Goal: Register for event/course

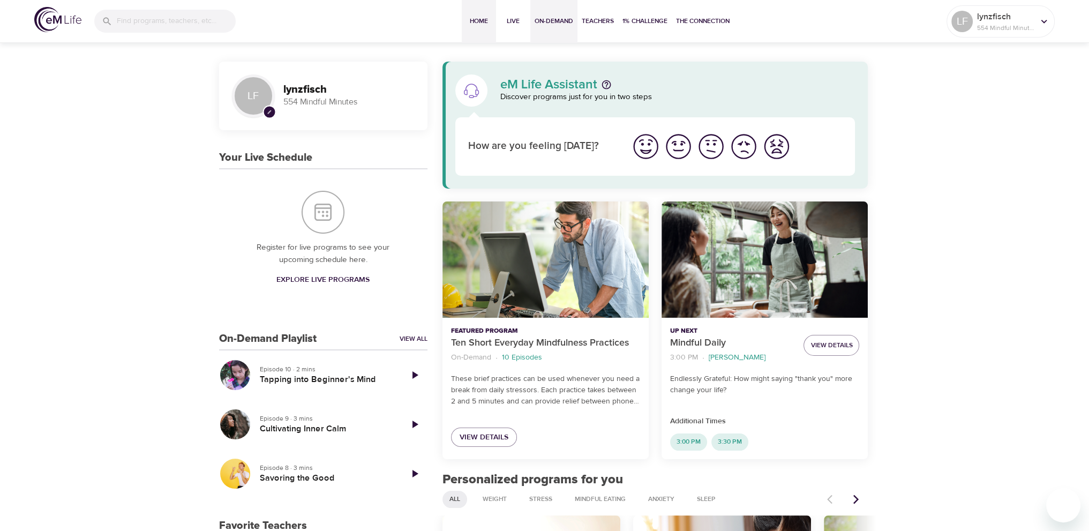
click at [548, 19] on span "On-Demand" at bounding box center [554, 21] width 39 height 11
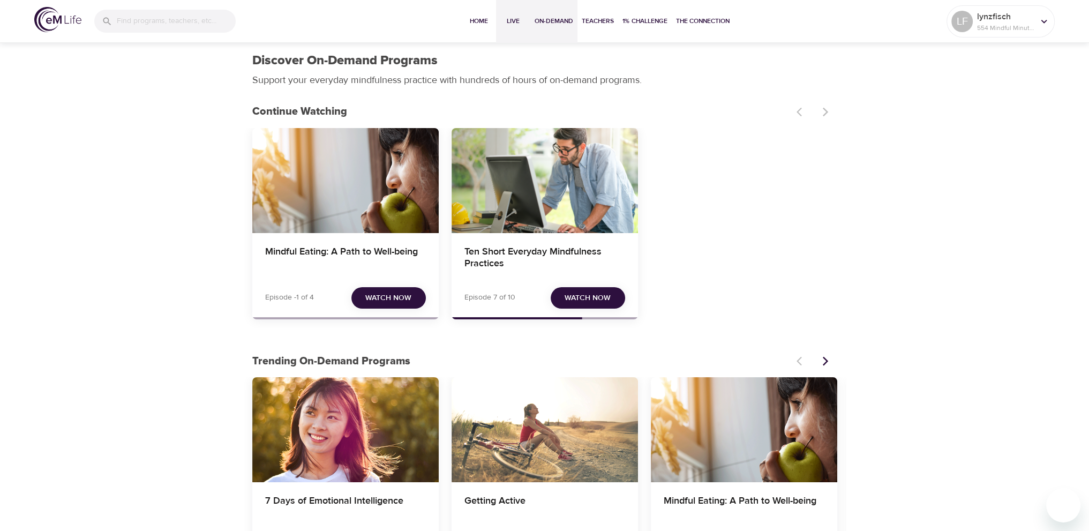
click at [512, 21] on span "Live" at bounding box center [513, 21] width 26 height 11
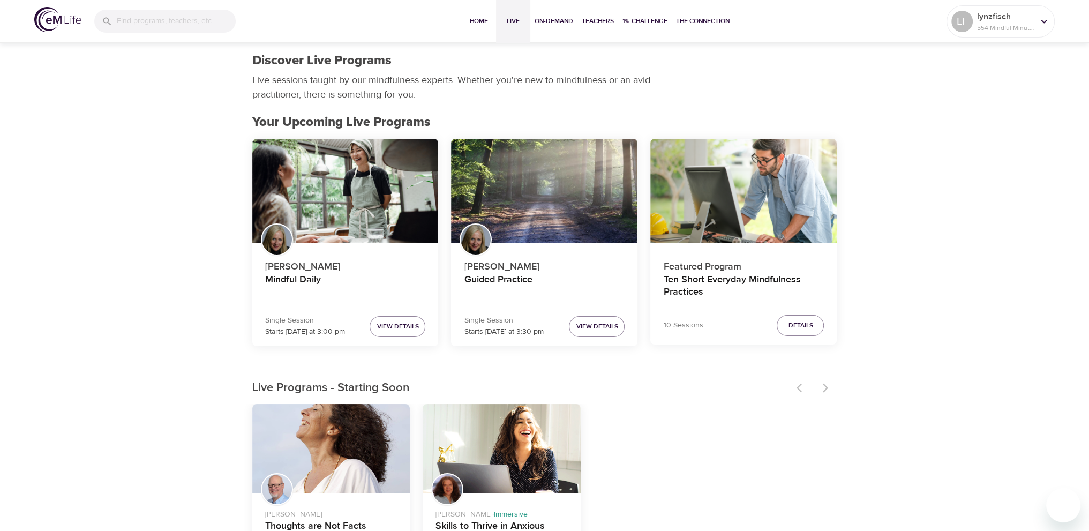
click at [823, 389] on div at bounding box center [813, 388] width 47 height 24
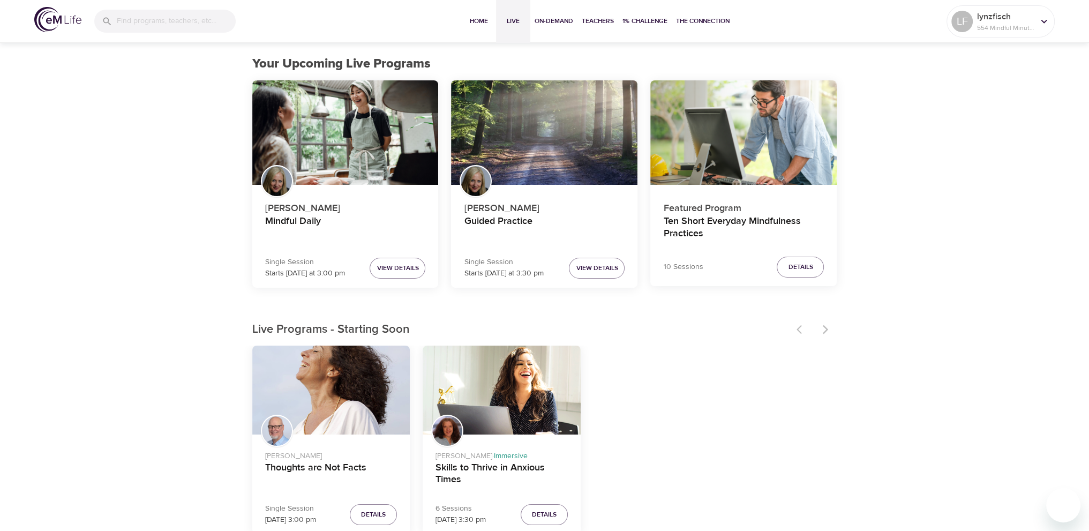
scroll to position [161, 0]
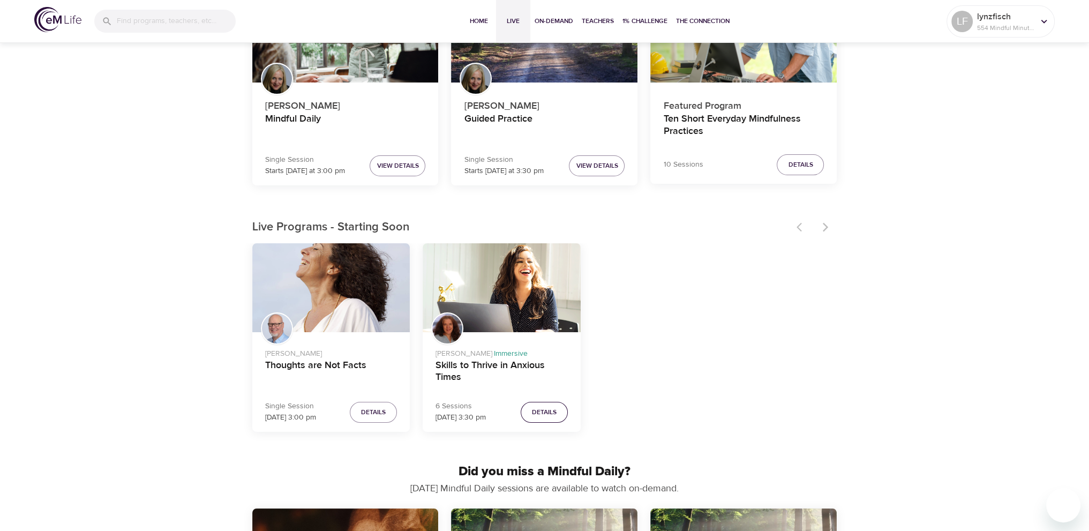
click at [536, 413] on span "Details" at bounding box center [544, 412] width 25 height 11
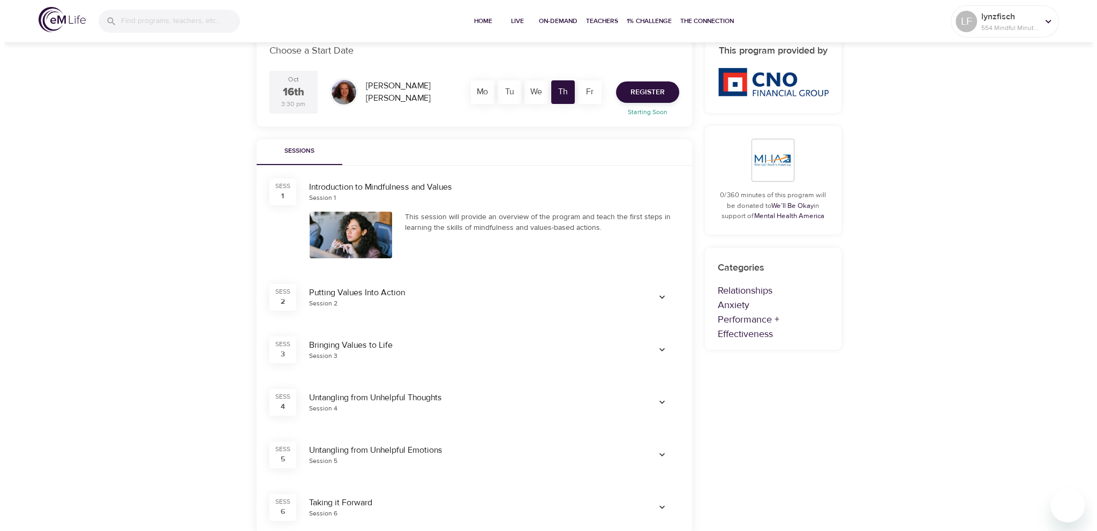
scroll to position [133, 0]
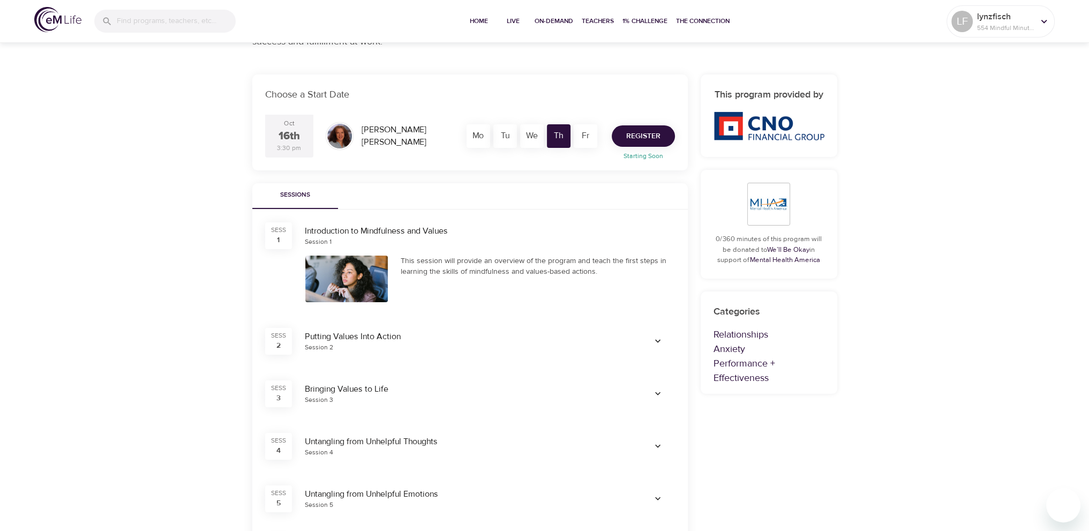
click at [643, 134] on span "Register" at bounding box center [643, 136] width 34 height 13
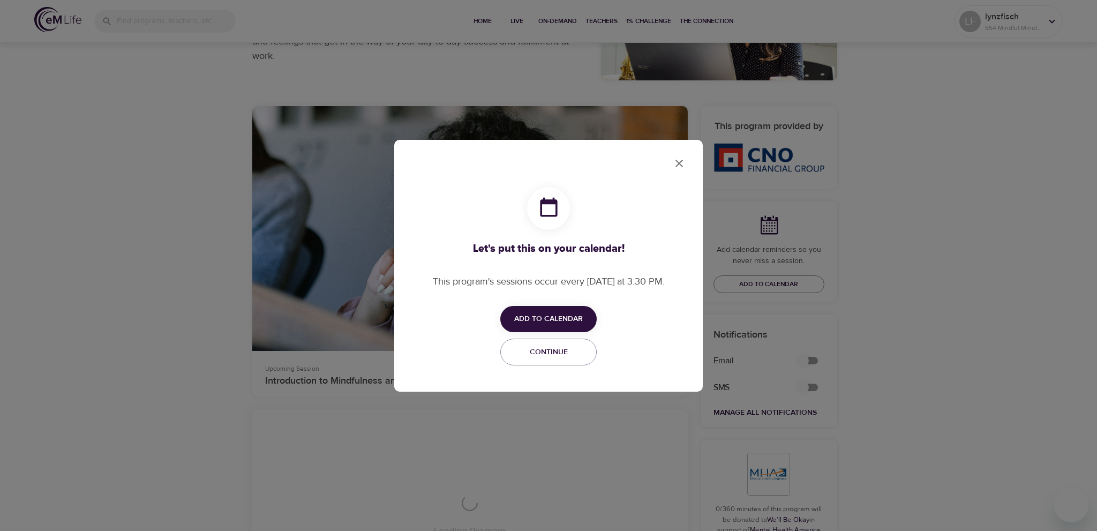
checkbox input "true"
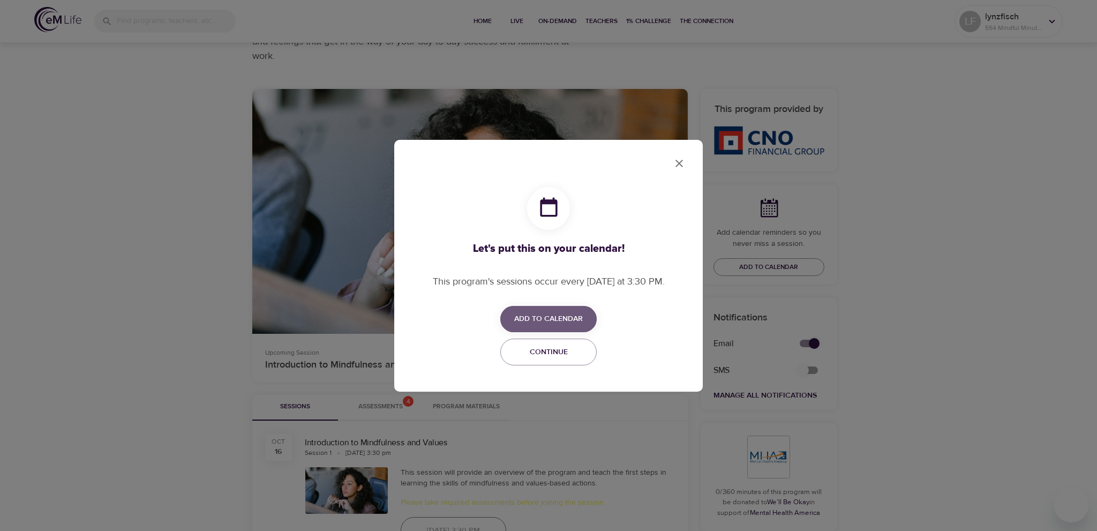
click at [560, 317] on span "Add to Calendar" at bounding box center [548, 318] width 69 height 13
click at [561, 359] on span "Outlook" at bounding box center [555, 360] width 33 height 14
click at [574, 359] on li "Add to Google Calendar Outlook" at bounding box center [564, 360] width 129 height 21
click at [683, 164] on div at bounding box center [548, 265] width 1097 height 531
click at [679, 164] on icon "close" at bounding box center [679, 163] width 13 height 13
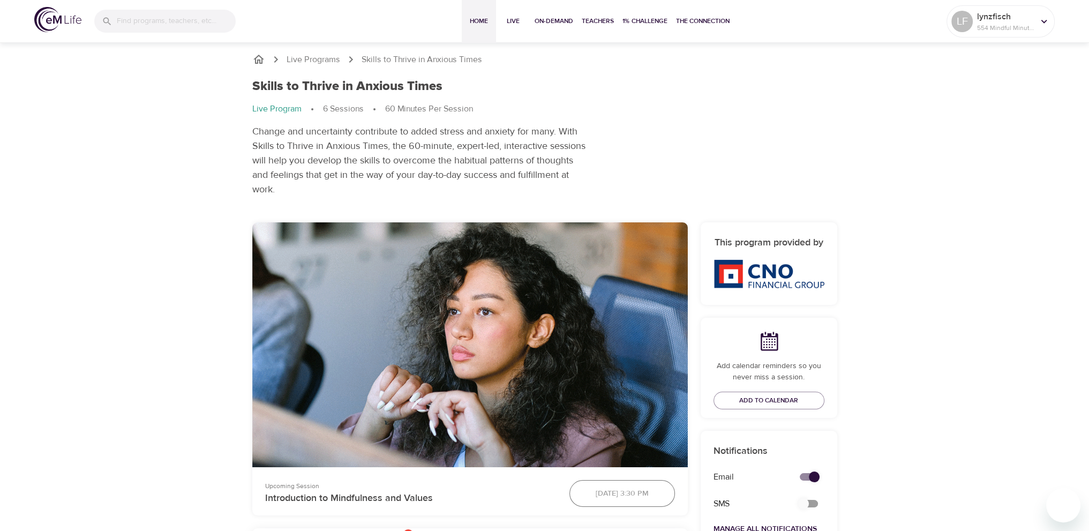
click at [469, 21] on span "Home" at bounding box center [479, 21] width 26 height 11
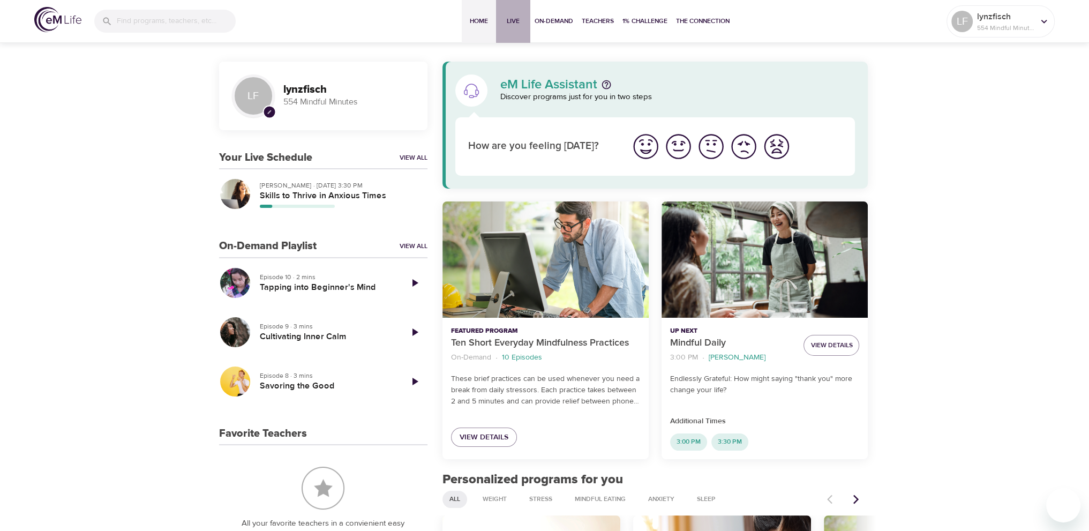
click at [511, 21] on span "Live" at bounding box center [513, 21] width 26 height 11
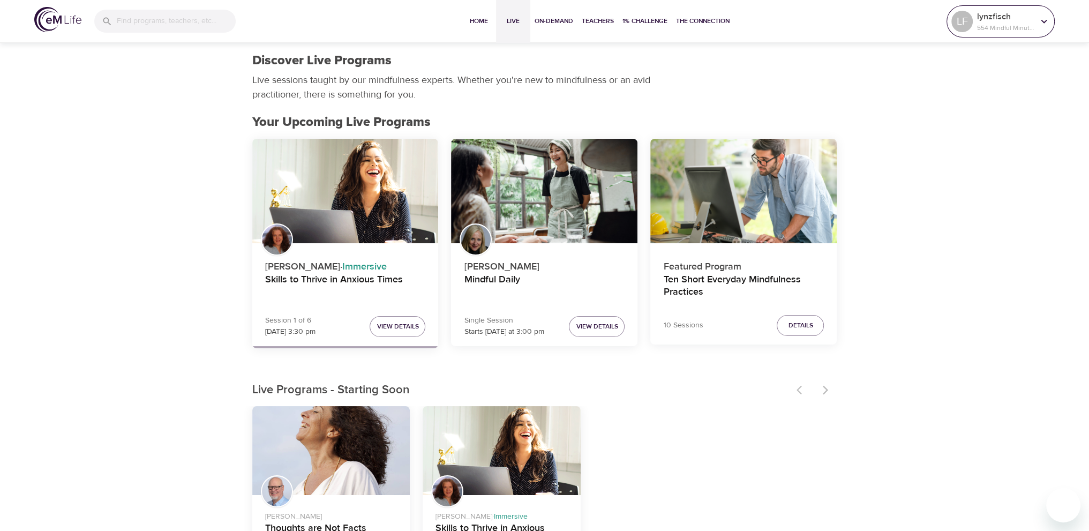
click at [1038, 26] on icon at bounding box center [1044, 22] width 12 height 12
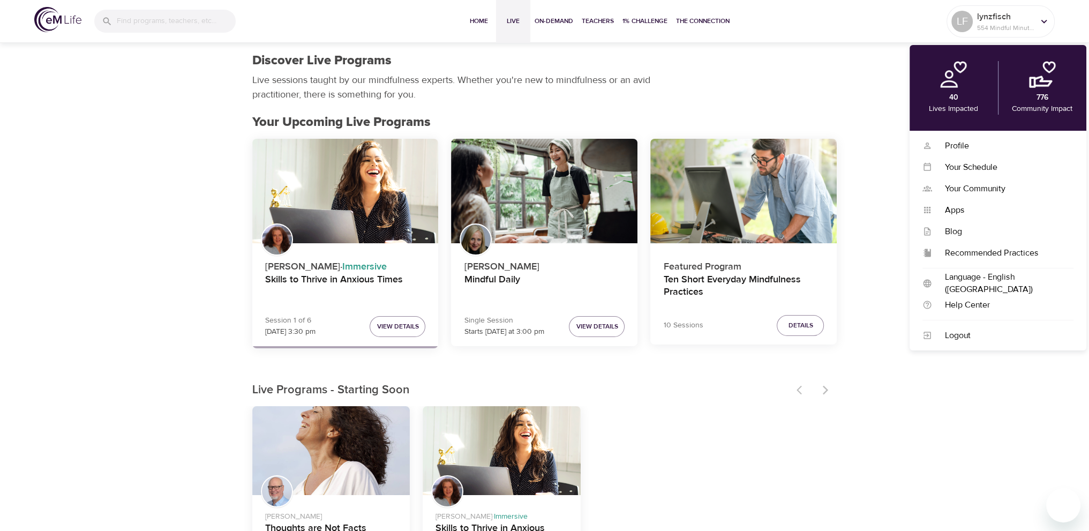
click at [844, 22] on div "Home Live On-Demand Teachers 1% Challenge The Connection" at bounding box center [598, 21] width 698 height 43
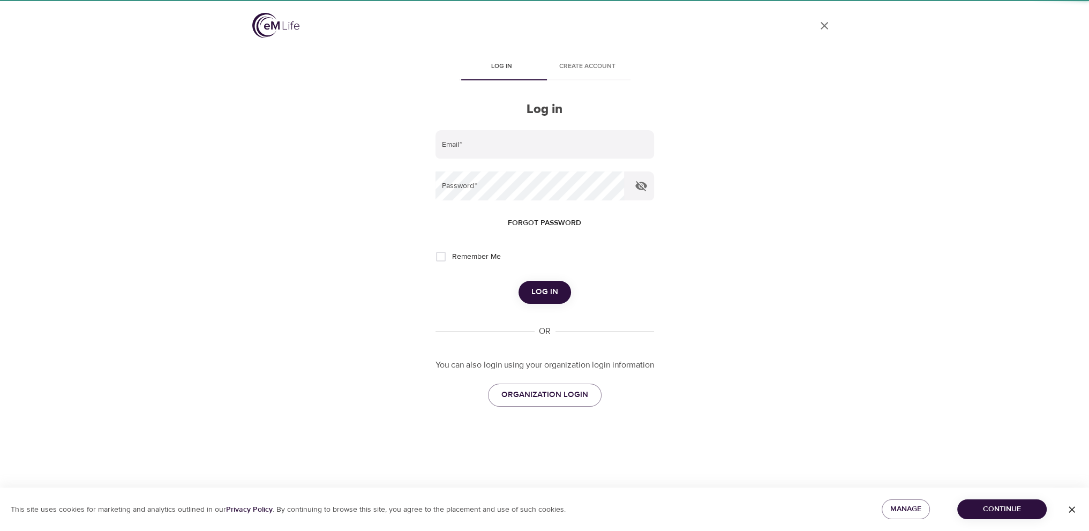
type input "[PERSON_NAME][EMAIL_ADDRESS][PERSON_NAME][DOMAIN_NAME]"
